Goal: Register for event/course

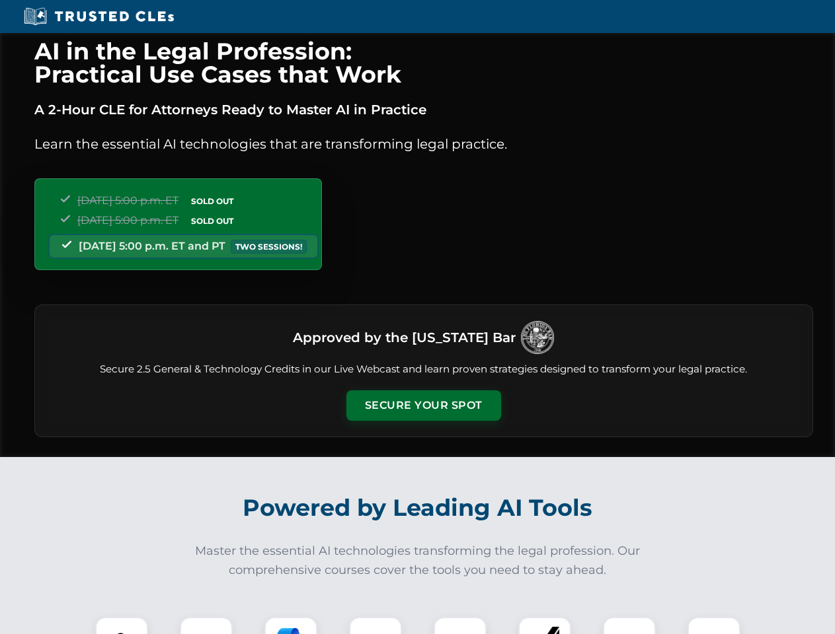
click at [423, 406] on button "Secure Your Spot" at bounding box center [423, 406] width 155 height 30
click at [122, 626] on img at bounding box center [121, 644] width 38 height 38
